Goal: Task Accomplishment & Management: Manage account settings

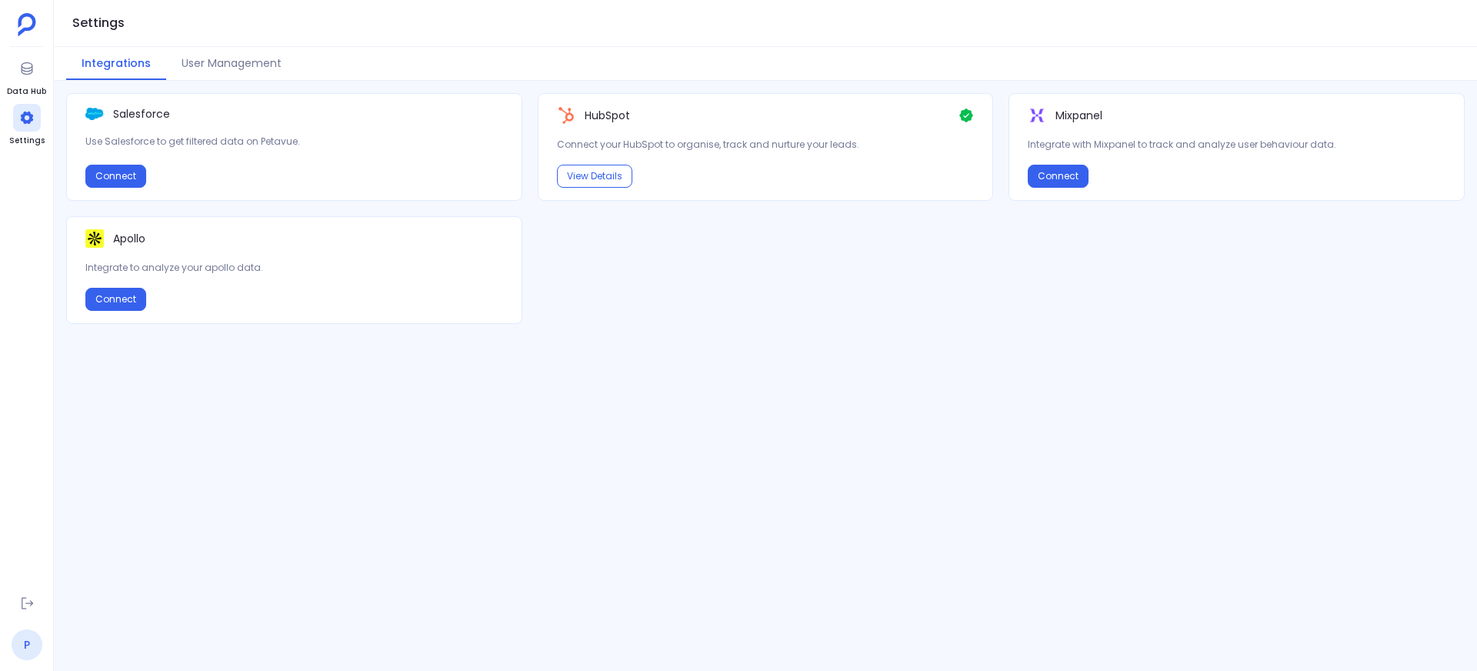
click at [20, 651] on link "P" at bounding box center [27, 644] width 31 height 31
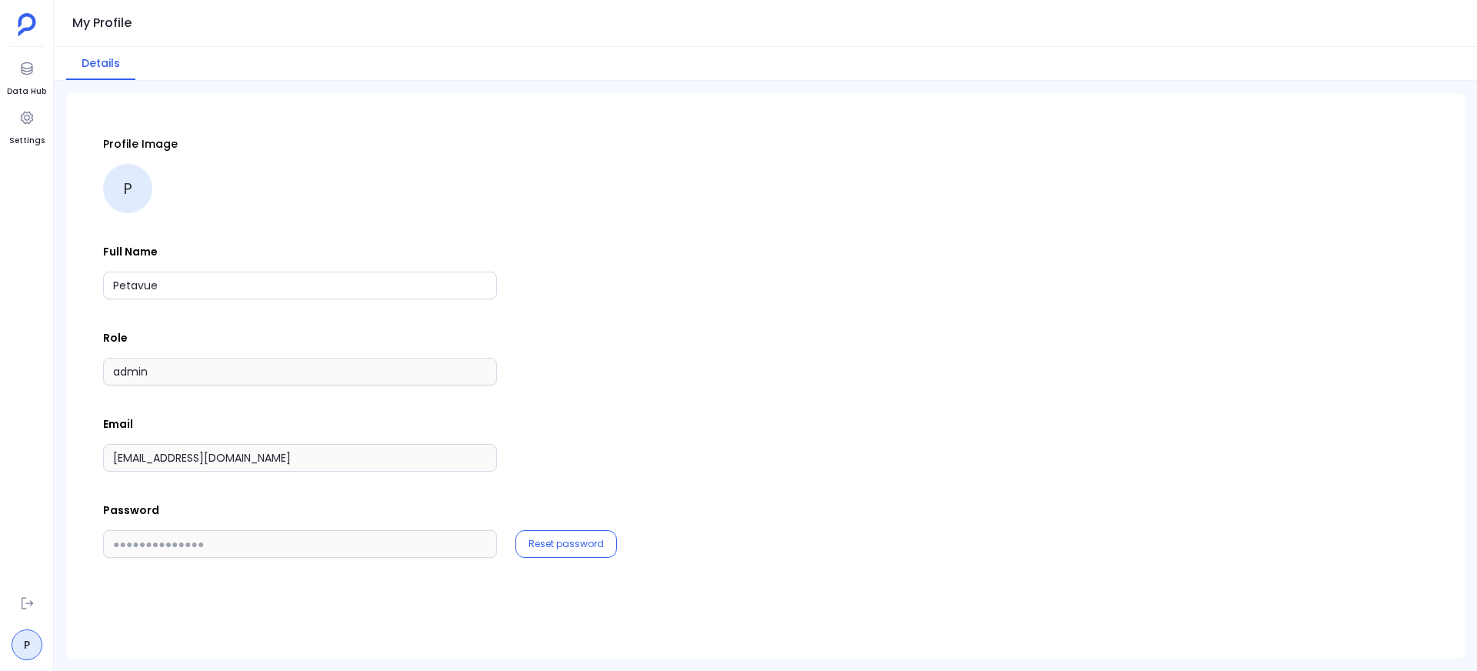
click at [282, 149] on p "Profile Image" at bounding box center [765, 143] width 1325 height 15
click at [470, 199] on div "Profile Image P" at bounding box center [765, 174] width 1325 height 77
